Goal: Information Seeking & Learning: Check status

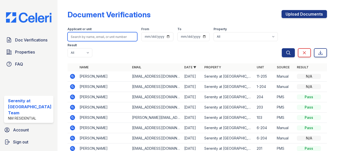
click at [77, 34] on input "search" at bounding box center [103, 36] width 70 height 9
type input "alia"
click at [282, 48] on button "Search" at bounding box center [288, 52] width 13 height 9
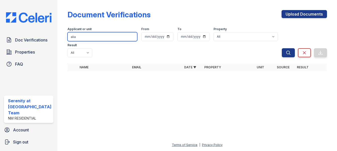
click at [77, 36] on input "alia" at bounding box center [103, 36] width 70 height 9
type input "a"
type input "[PERSON_NAME]"
click at [282, 48] on button "Search" at bounding box center [288, 52] width 13 height 9
click at [77, 36] on input "[PERSON_NAME]" at bounding box center [103, 36] width 70 height 9
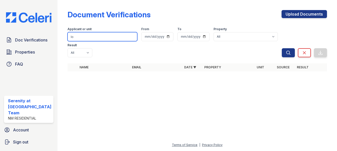
type input "l"
type input "al"
click at [282, 48] on button "Search" at bounding box center [288, 52] width 13 height 9
